Goal: Find specific page/section: Find specific page/section

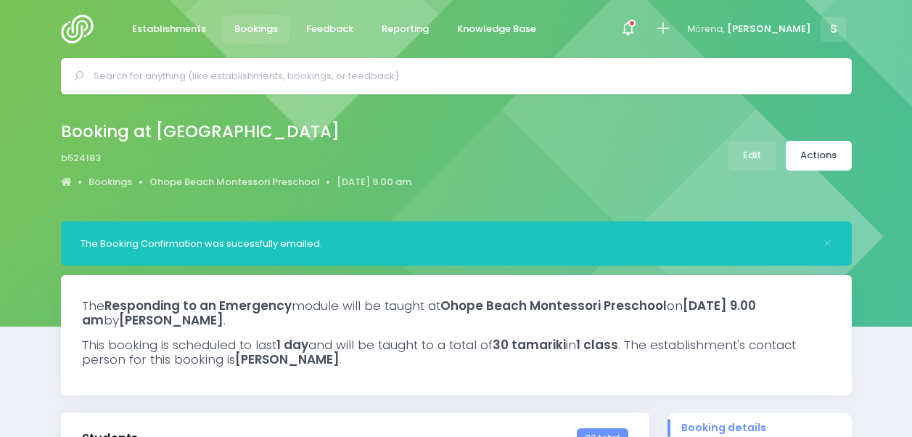
select select "5"
click at [263, 32] on span "Bookings" at bounding box center [256, 29] width 44 height 15
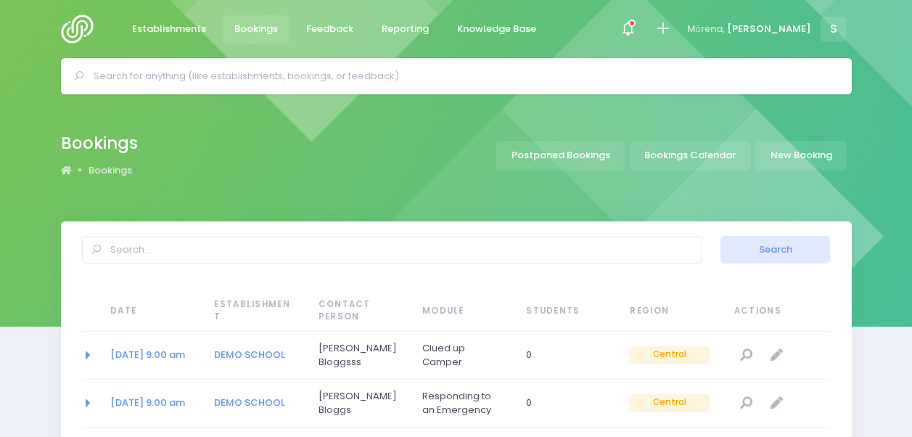
select select "20"
click at [310, 79] on input "text" at bounding box center [463, 76] width 738 height 22
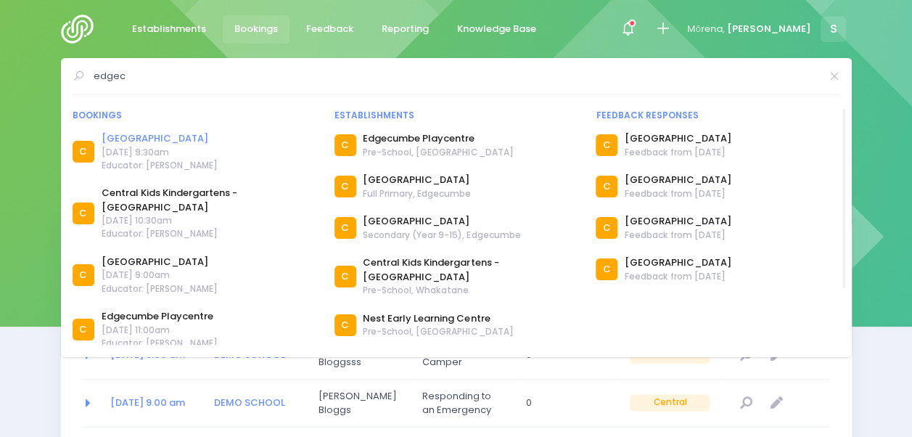
type input "edgec"
click at [149, 136] on link "Edgecumbe Primary School" at bounding box center [160, 138] width 116 height 15
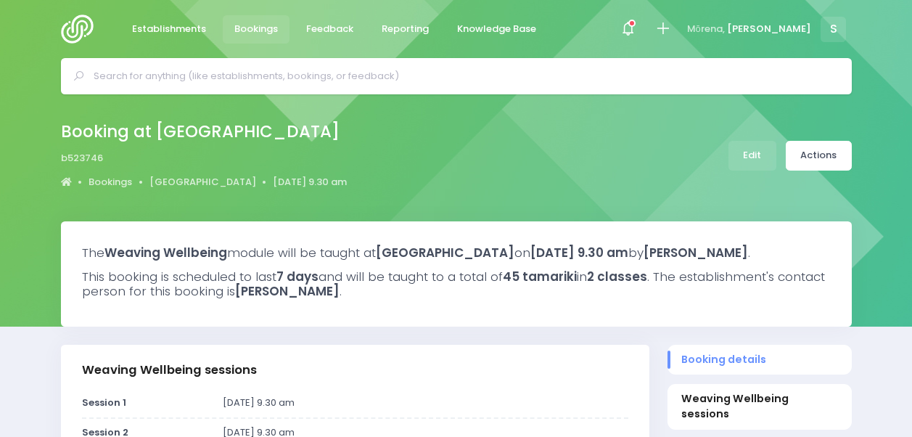
select select "5"
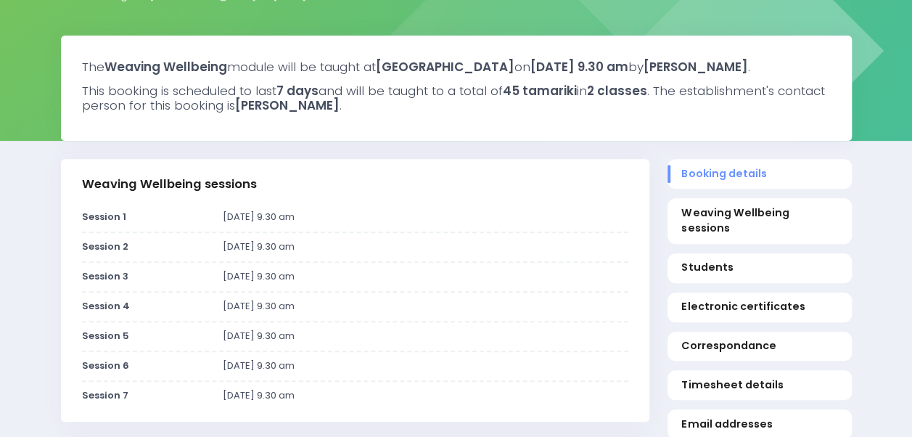
scroll to position [194, 0]
